Goal: Transaction & Acquisition: Register for event/course

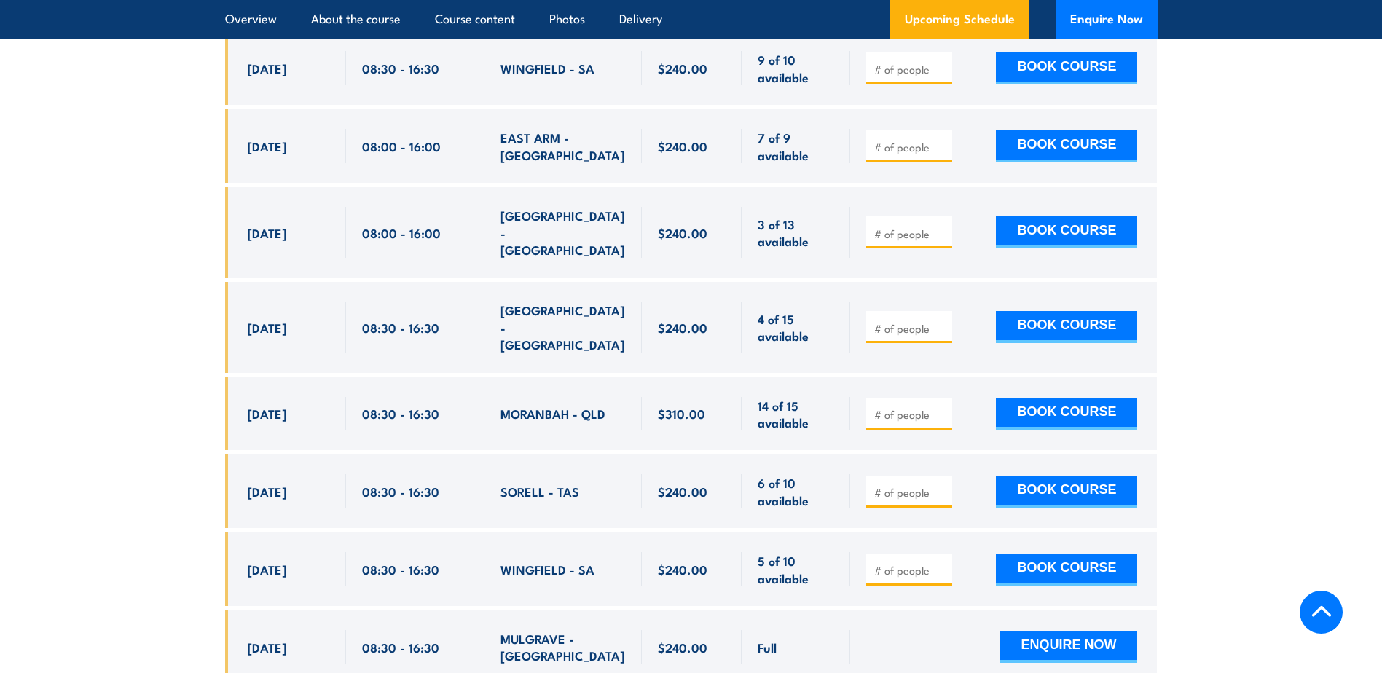
scroll to position [3277, 0]
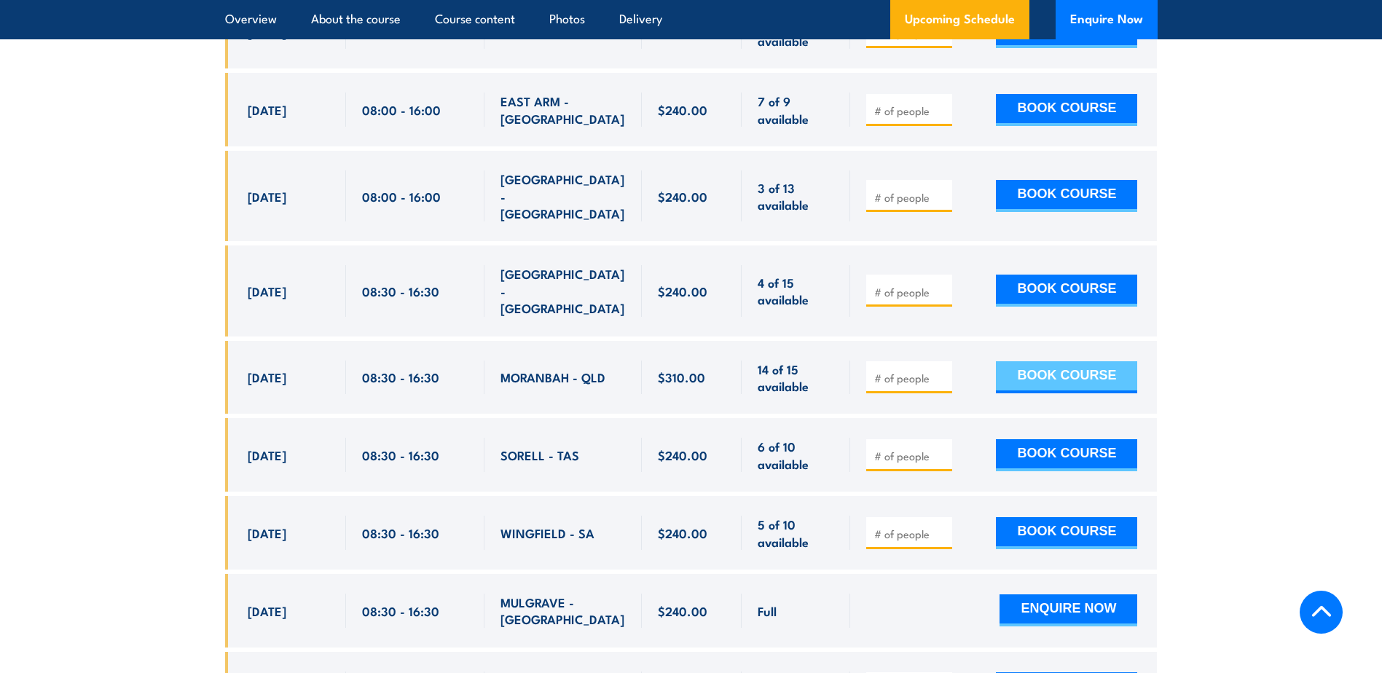
click at [1096, 361] on button "BOOK COURSE" at bounding box center [1066, 377] width 141 height 32
type input "1"
click at [972, 341] on div "1 BOOK COURSE" at bounding box center [1003, 378] width 307 height 74
click at [1060, 361] on button "BOOK COURSE" at bounding box center [1066, 377] width 141 height 32
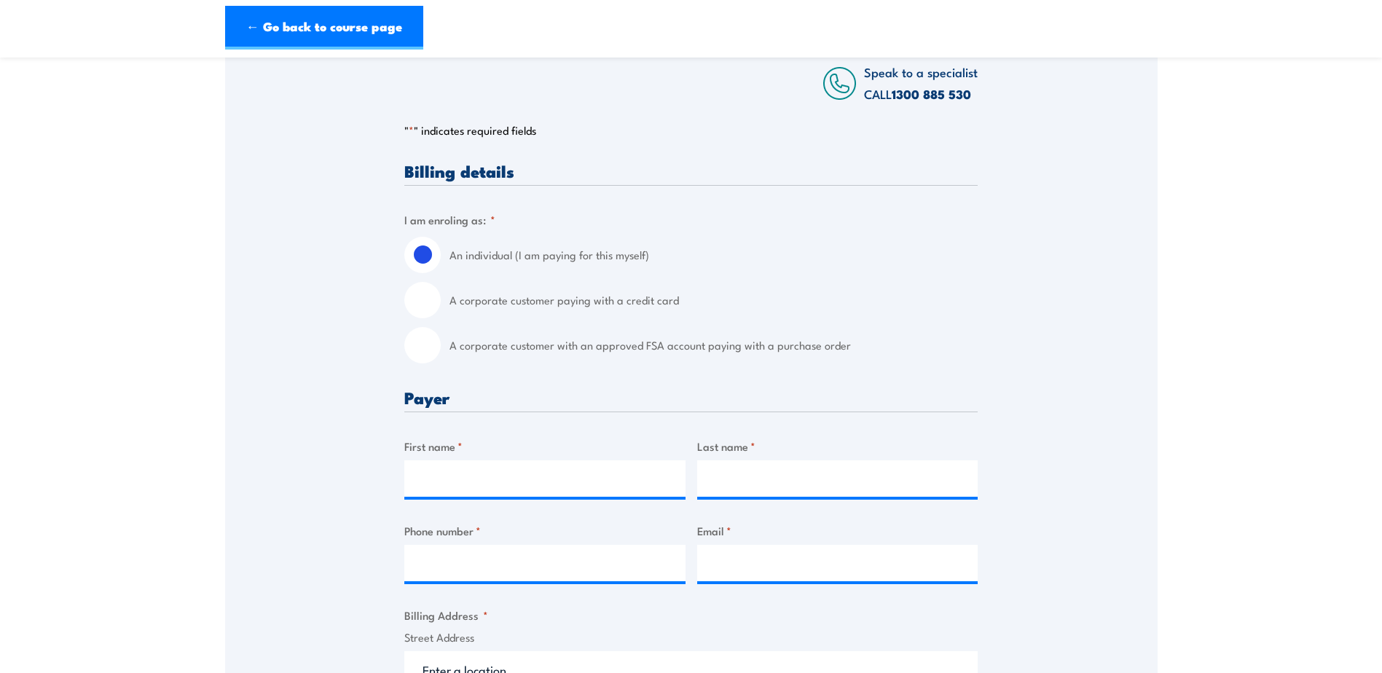
scroll to position [364, 0]
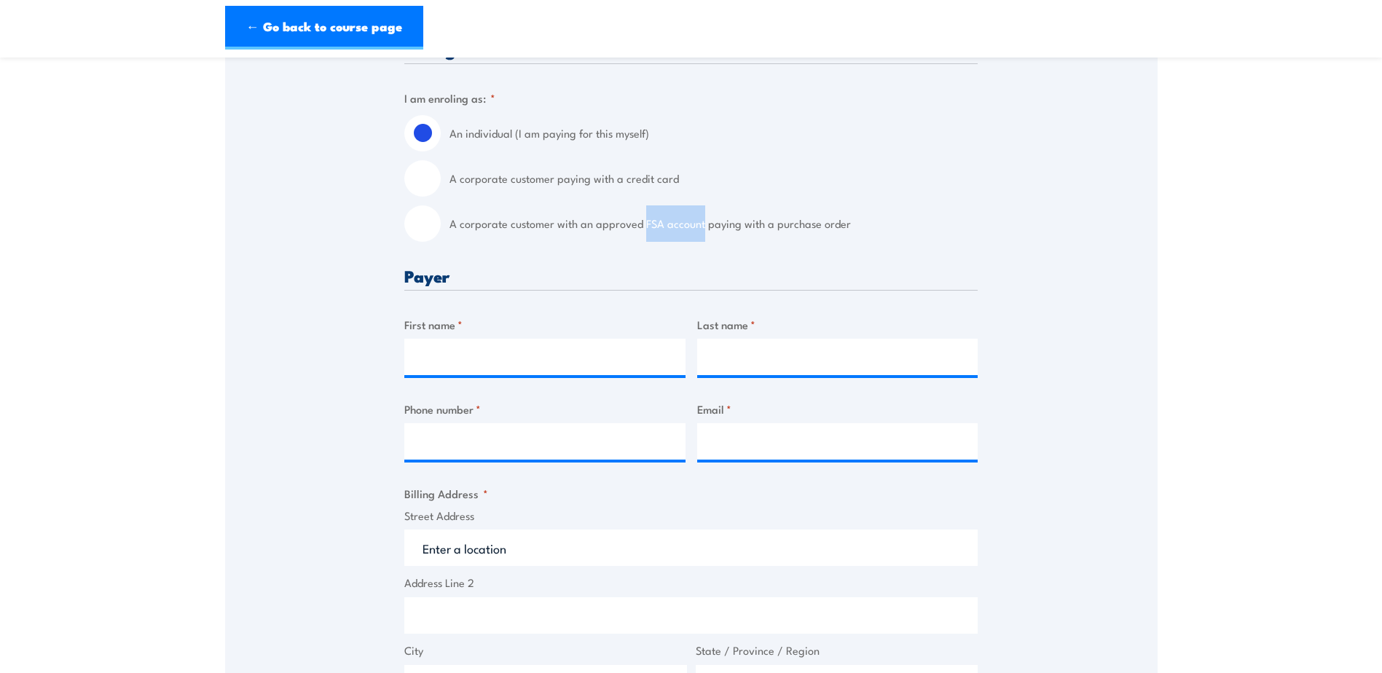
drag, startPoint x: 641, startPoint y: 221, endPoint x: 700, endPoint y: 228, distance: 59.4
click at [700, 228] on label "A corporate customer with an approved FSA account paying with a purchase order" at bounding box center [713, 223] width 528 height 36
drag, startPoint x: 700, startPoint y: 228, endPoint x: 662, endPoint y: 224, distance: 38.0
click at [955, 189] on label "A corporate customer paying with a credit card" at bounding box center [713, 178] width 528 height 36
click at [441, 189] on input "A corporate customer paying with a credit card" at bounding box center [422, 178] width 36 height 36
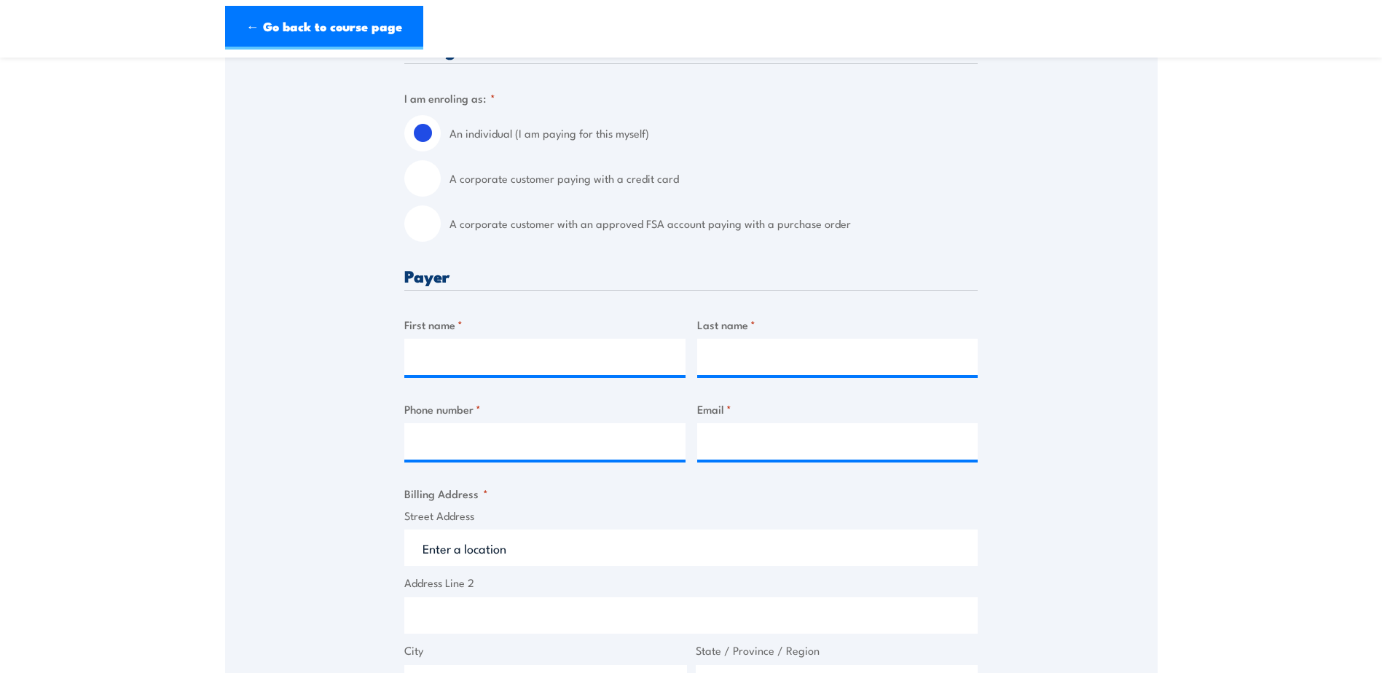
radio input "true"
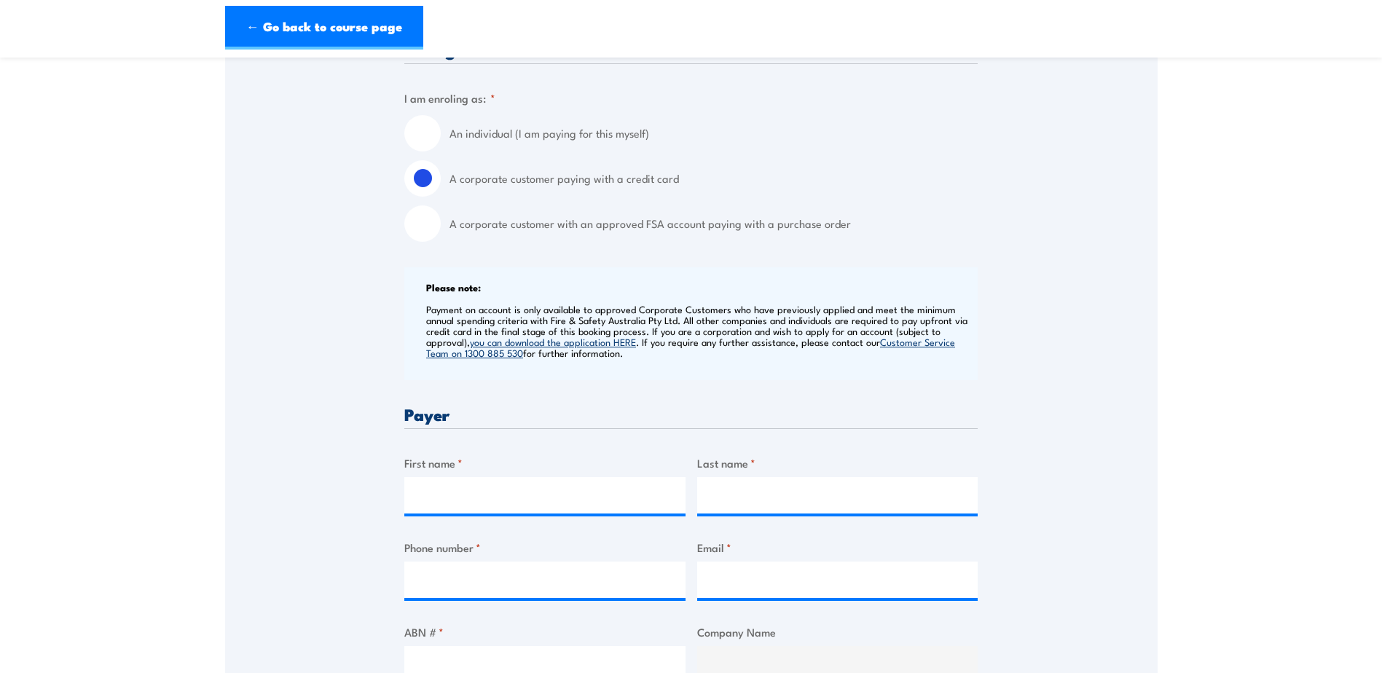
click at [516, 135] on label "An individual (I am paying for this myself)" at bounding box center [713, 133] width 528 height 36
click at [441, 135] on input "An individual (I am paying for this myself)" at bounding box center [422, 133] width 36 height 36
radio input "true"
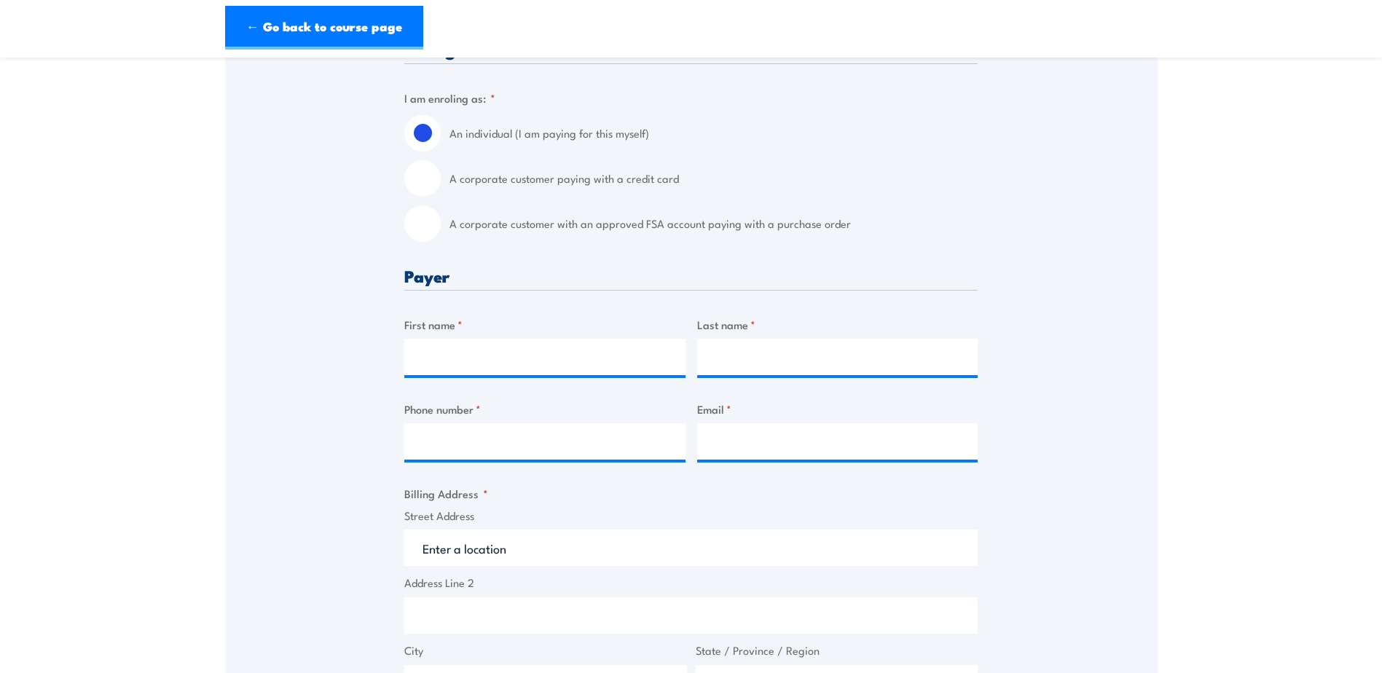
click at [511, 174] on label "A corporate customer paying with a credit card" at bounding box center [713, 178] width 528 height 36
click at [441, 174] on input "A corporate customer paying with a credit card" at bounding box center [422, 178] width 36 height 36
radio input "true"
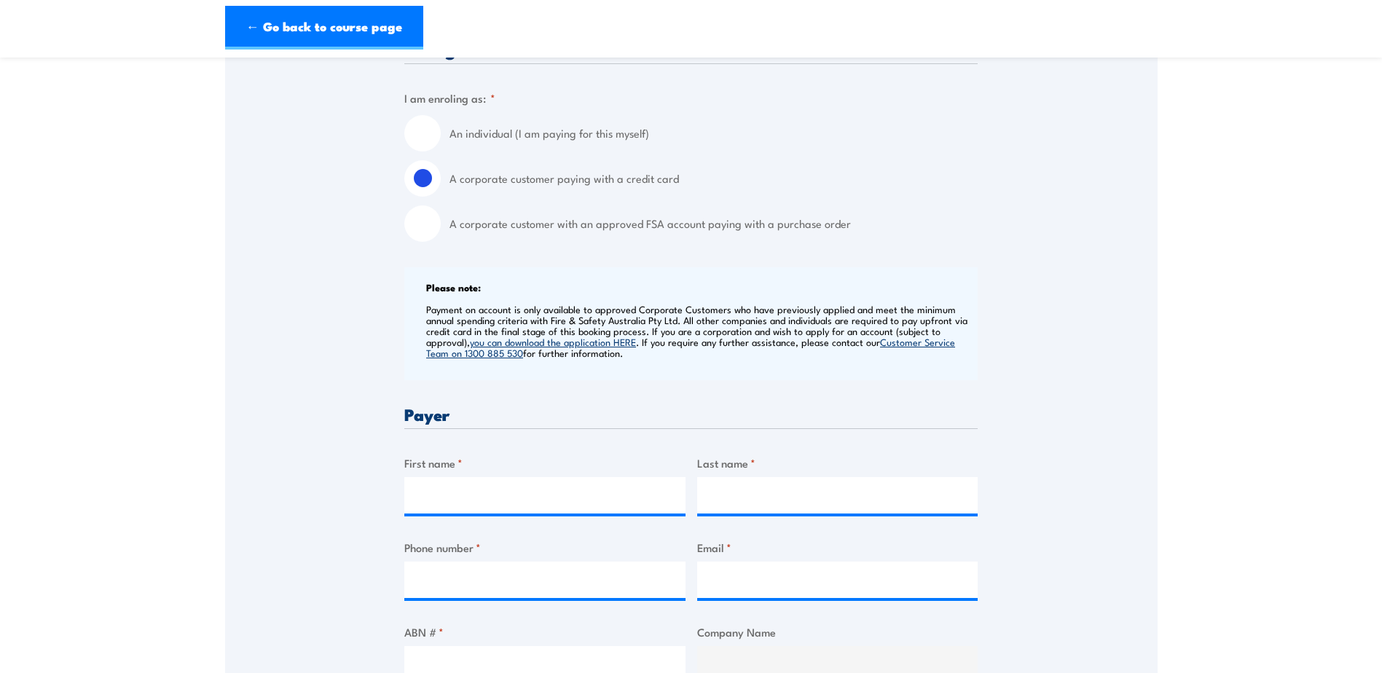
click at [511, 181] on label "A corporate customer paying with a credit card" at bounding box center [713, 178] width 528 height 36
click at [441, 181] on input "A corporate customer paying with a credit card" at bounding box center [422, 178] width 36 height 36
click at [508, 235] on label "A corporate customer with an approved FSA account paying with a purchase order" at bounding box center [713, 223] width 528 height 36
click at [441, 235] on input "A corporate customer with an approved FSA account paying with a purchase order" at bounding box center [422, 223] width 36 height 36
radio input "true"
